Goal: Task Accomplishment & Management: Complete application form

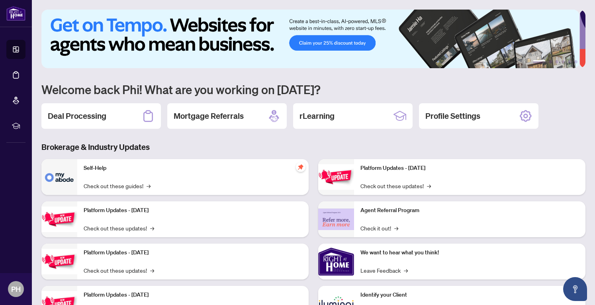
click at [98, 116] on h2 "Deal Processing" at bounding box center [77, 115] width 59 height 11
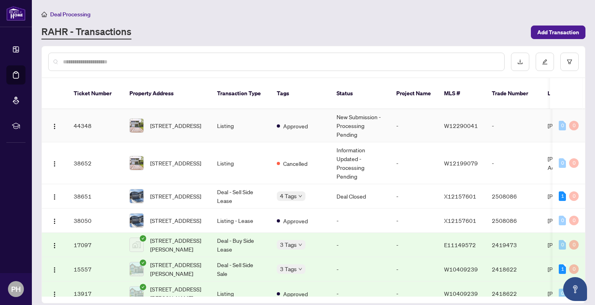
click at [414, 115] on td "-" at bounding box center [414, 125] width 48 height 33
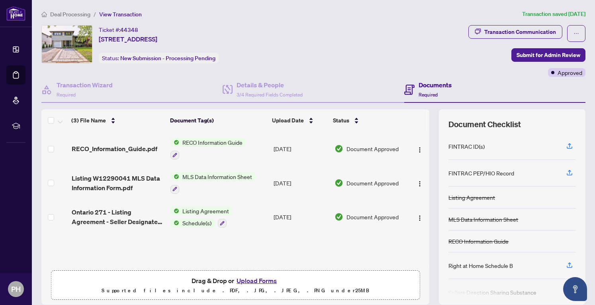
click at [247, 279] on button "Upload Forms" at bounding box center [256, 280] width 45 height 10
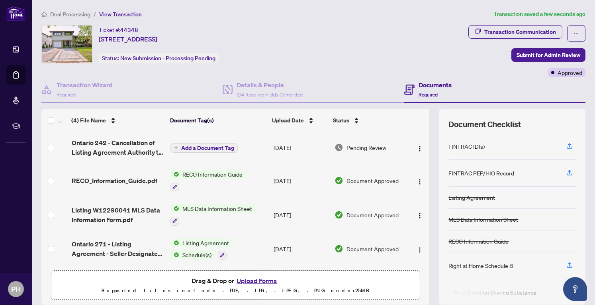
click at [565, 57] on span "Submit for Admin Review" at bounding box center [548, 55] width 64 height 13
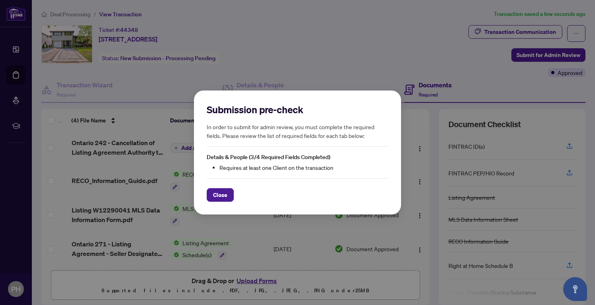
click at [217, 193] on span "Close" at bounding box center [220, 194] width 14 height 13
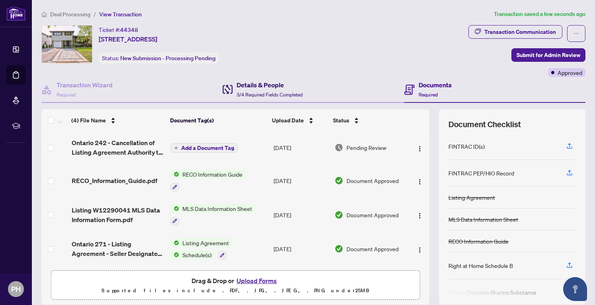
click at [242, 92] on span "3/4 Required Fields Completed" at bounding box center [269, 95] width 66 height 6
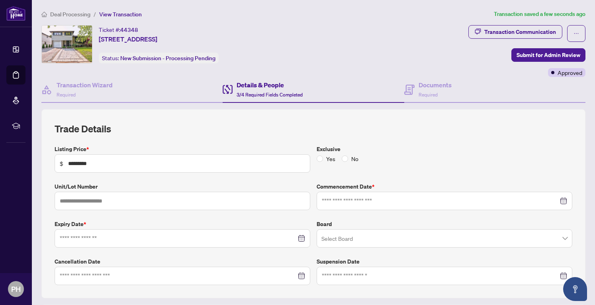
type input "**********"
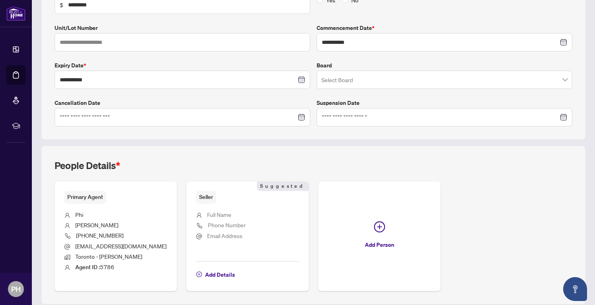
scroll to position [184, 0]
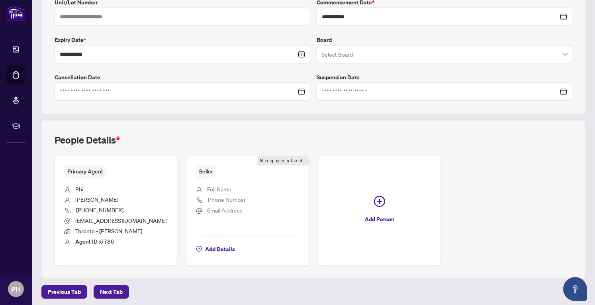
click at [380, 196] on icon "plus-circle" at bounding box center [379, 200] width 11 height 11
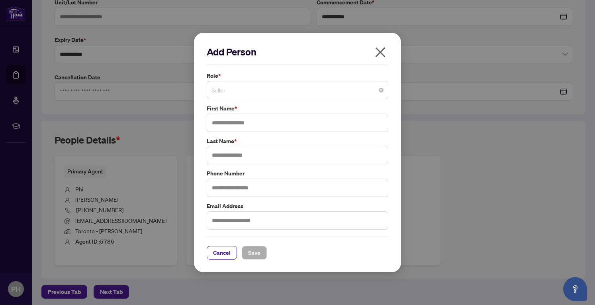
click at [242, 91] on span "Seller" at bounding box center [297, 89] width 172 height 15
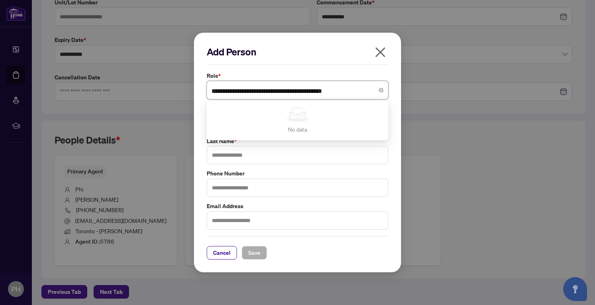
type input "**********"
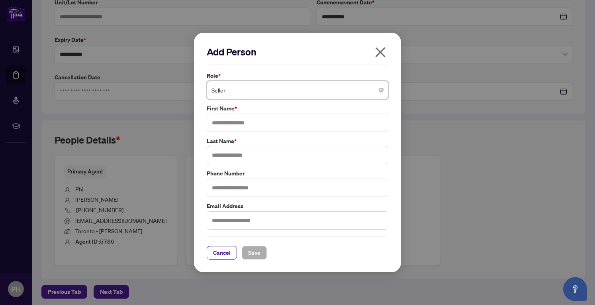
click at [307, 60] on div "Add Person" at bounding box center [298, 55] width 182 height 20
click at [241, 119] on input "text" at bounding box center [298, 122] width 182 height 18
type input "**********"
type input "******"
click at [231, 191] on input "text" at bounding box center [298, 187] width 182 height 18
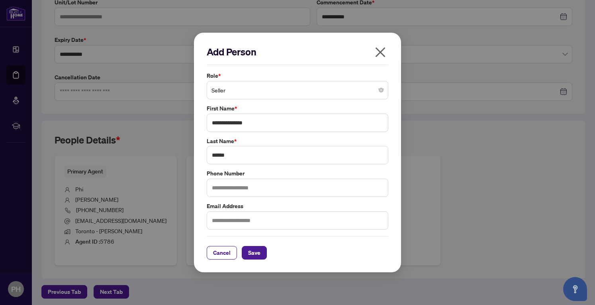
click at [256, 253] on span "Save" at bounding box center [254, 252] width 12 height 13
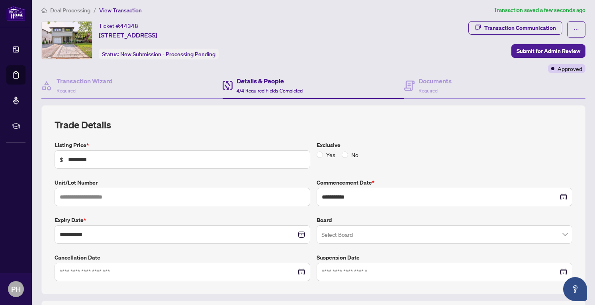
scroll to position [0, 0]
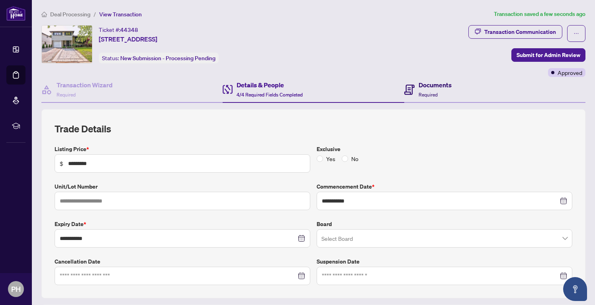
click at [422, 92] on span "Required" at bounding box center [427, 95] width 19 height 6
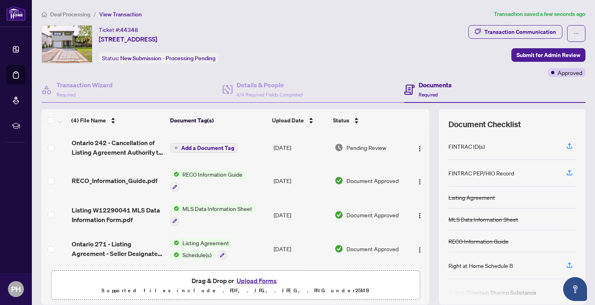
click at [416, 149] on img "button" at bounding box center [419, 148] width 6 height 6
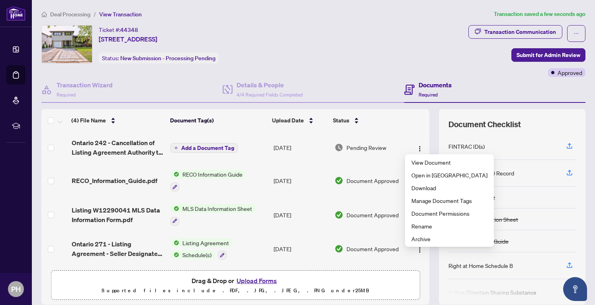
click at [380, 116] on div "Status" at bounding box center [368, 120] width 70 height 9
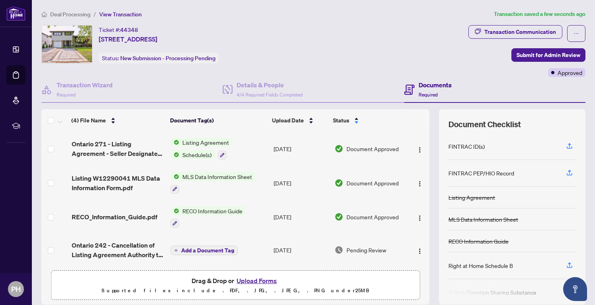
click at [573, 33] on icon "ellipsis" at bounding box center [576, 34] width 6 height 6
click at [483, 63] on div "Transaction Communication Submit for Admin Review Approved" at bounding box center [526, 51] width 117 height 52
click at [535, 54] on span "Submit for Admin Review" at bounding box center [548, 55] width 64 height 13
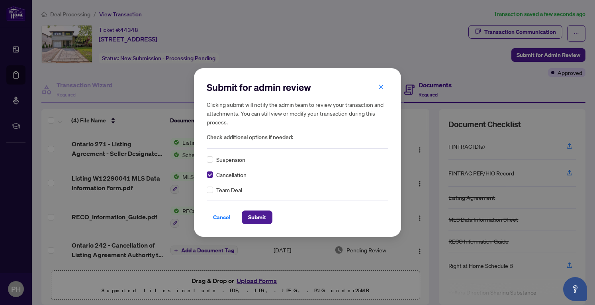
click at [254, 215] on span "Submit" at bounding box center [257, 217] width 18 height 13
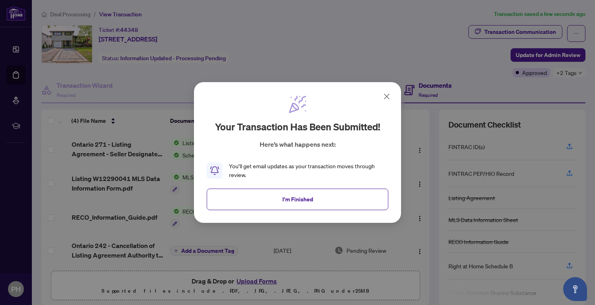
click at [283, 200] on span "I'm Finished" at bounding box center [297, 199] width 31 height 13
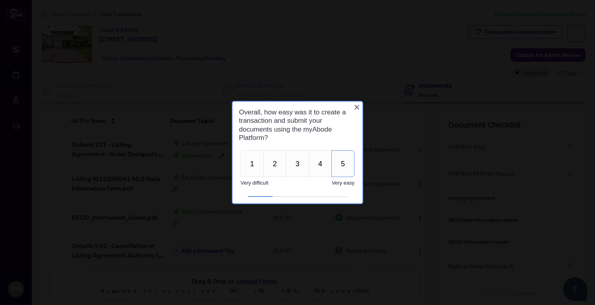
click at [345, 164] on button "5" at bounding box center [342, 163] width 23 height 27
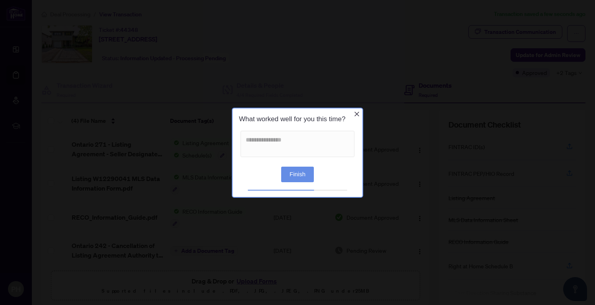
click at [303, 174] on button "Finish" at bounding box center [297, 174] width 33 height 16
